Goal: Information Seeking & Learning: Learn about a topic

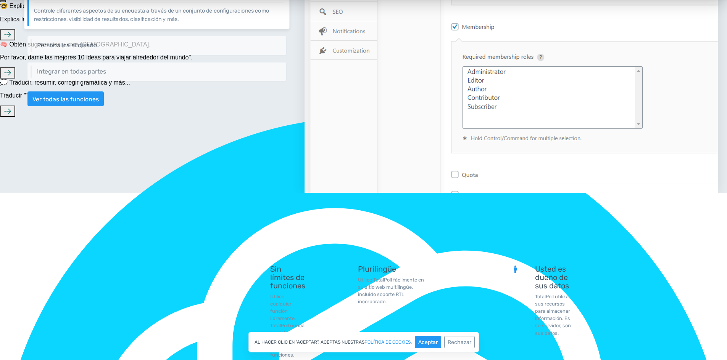
scroll to position [534, 0]
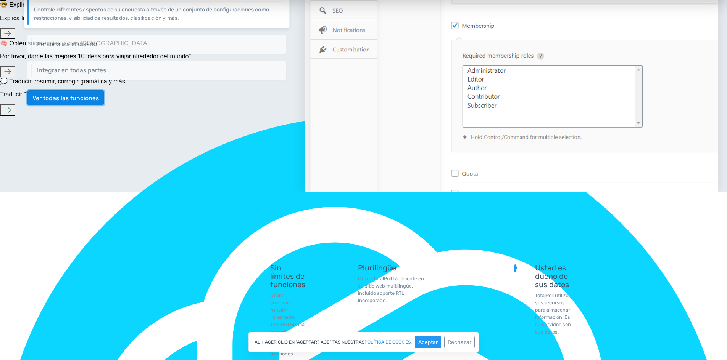
click at [63, 101] on font "Ver todas las funciones" at bounding box center [65, 97] width 66 height 7
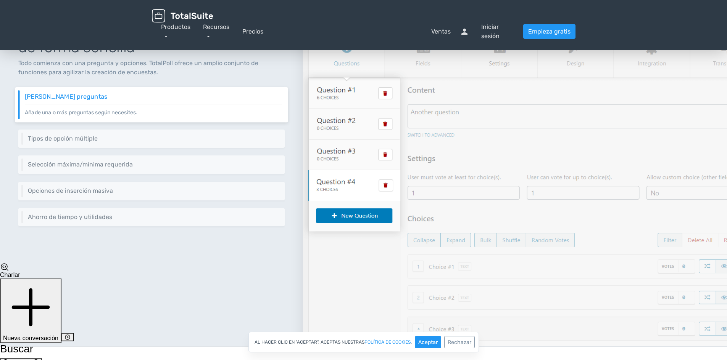
scroll to position [114, 0]
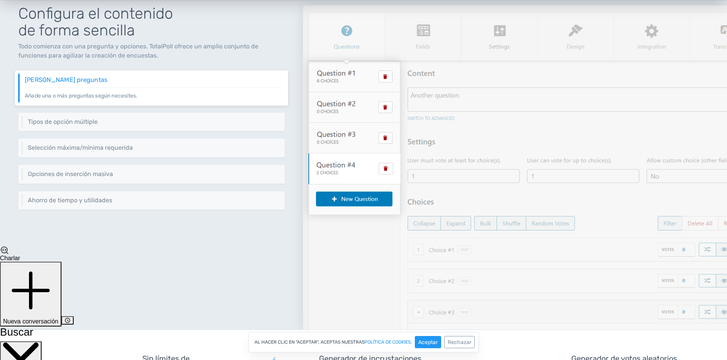
click at [74, 90] on p "Añade una o más preguntas según necesites." at bounding box center [153, 93] width 257 height 13
click at [60, 79] on font "Varias preguntas" at bounding box center [66, 79] width 82 height 7
click at [52, 120] on font "Tipos de opción múltiple" at bounding box center [61, 121] width 72 height 7
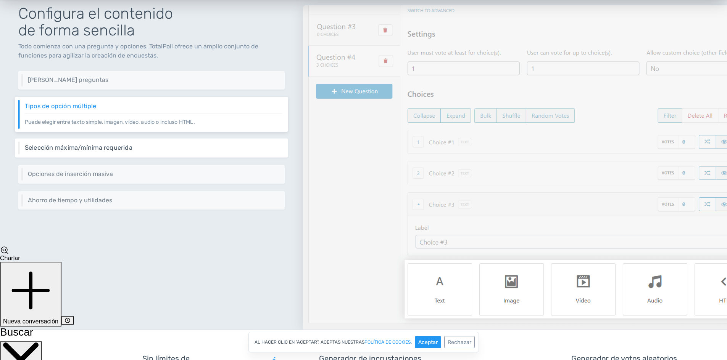
click at [50, 152] on div "Selección máxima/mínima requerida Establezca la selección mínima y máxima por p…" at bounding box center [151, 148] width 273 height 19
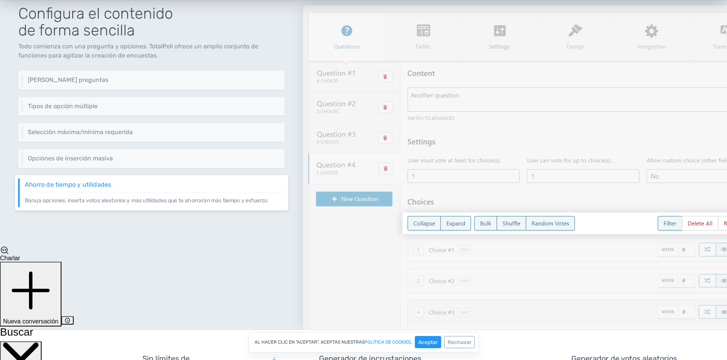
click at [61, 211] on div "Configura el contenido de forma sencilla Todo comienza con una pregunta y opcio…" at bounding box center [151, 158] width 303 height 343
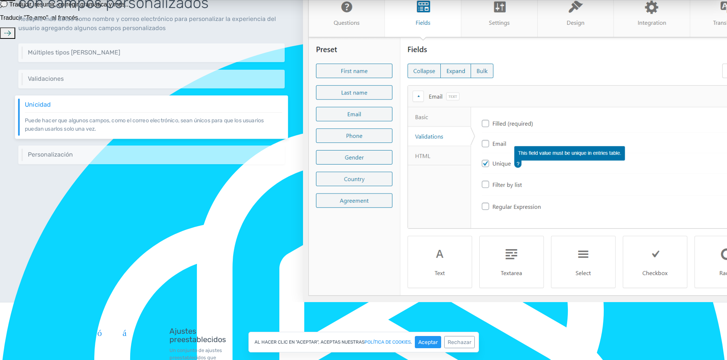
scroll to position [626, 0]
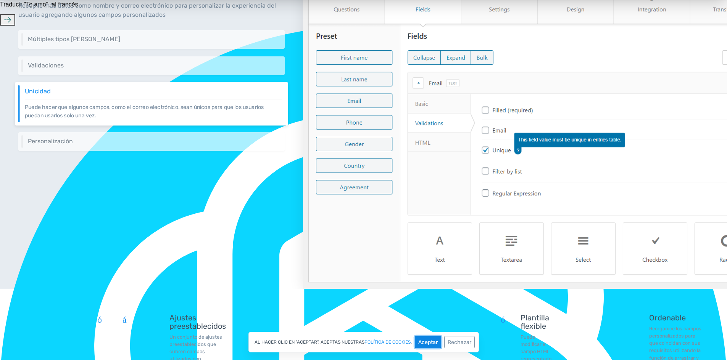
click at [421, 342] on font "Aceptar" at bounding box center [427, 342] width 19 height 6
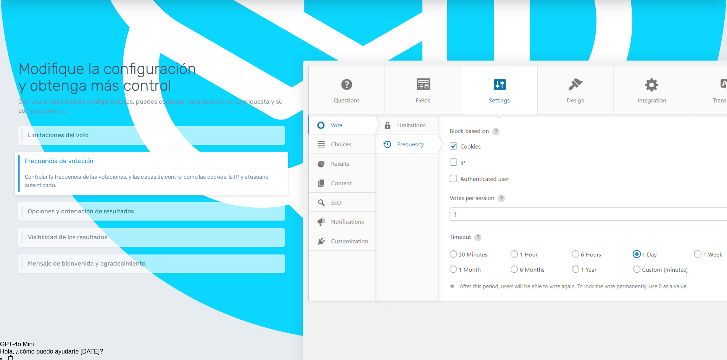
scroll to position [1045, 0]
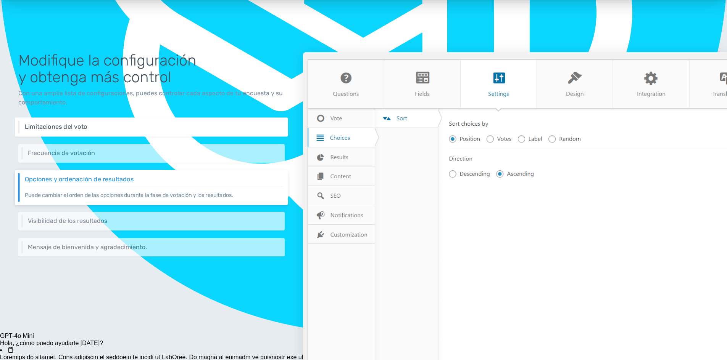
click at [88, 125] on h6 "Limitaciones del voto" at bounding box center [153, 127] width 257 height 7
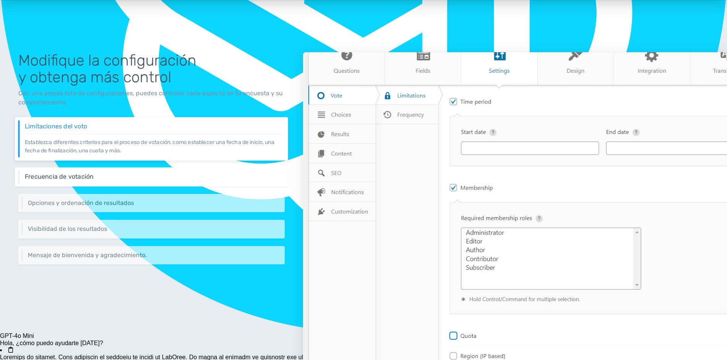
click at [70, 182] on div "Frecuencia de votación Controlar la frecuencia de las votaciones, y las capas d…" at bounding box center [151, 176] width 273 height 19
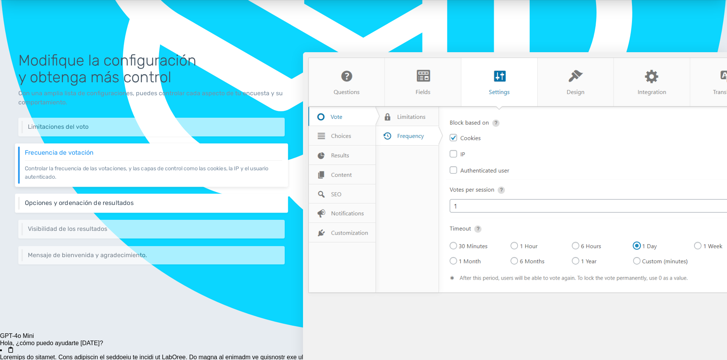
click at [76, 205] on font "Opciones y ordenación de resultados" at bounding box center [79, 202] width 109 height 7
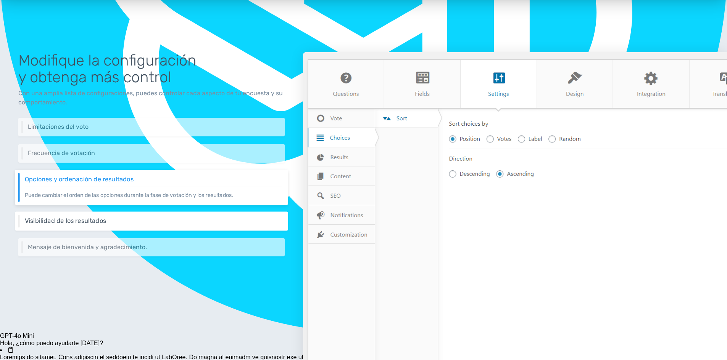
click at [93, 222] on font "Visibilidad de los resultados" at bounding box center [65, 220] width 81 height 7
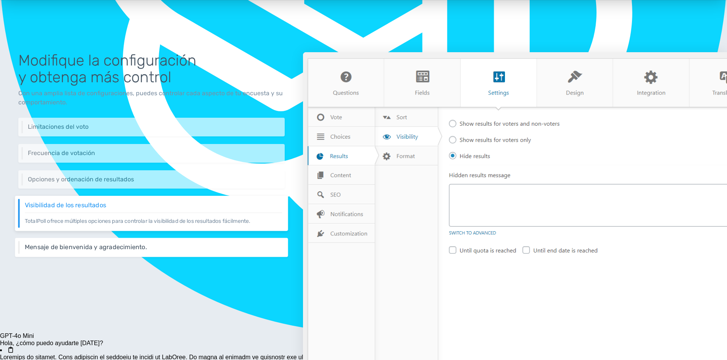
click at [106, 241] on div "Mensaje de bienvenida y agradecimiento. Agregue un mensaje de bienvenida o agra…" at bounding box center [151, 247] width 273 height 19
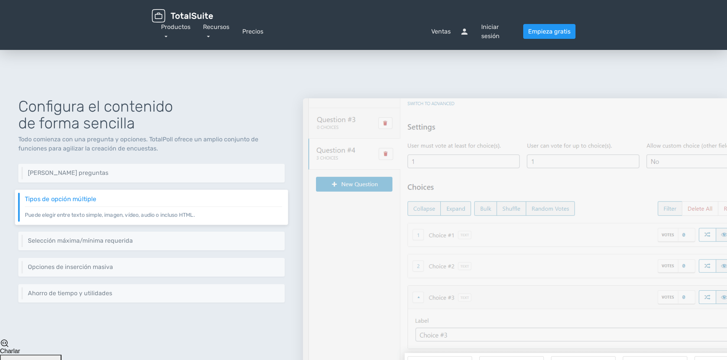
scroll to position [0, 0]
